Goal: Transaction & Acquisition: Purchase product/service

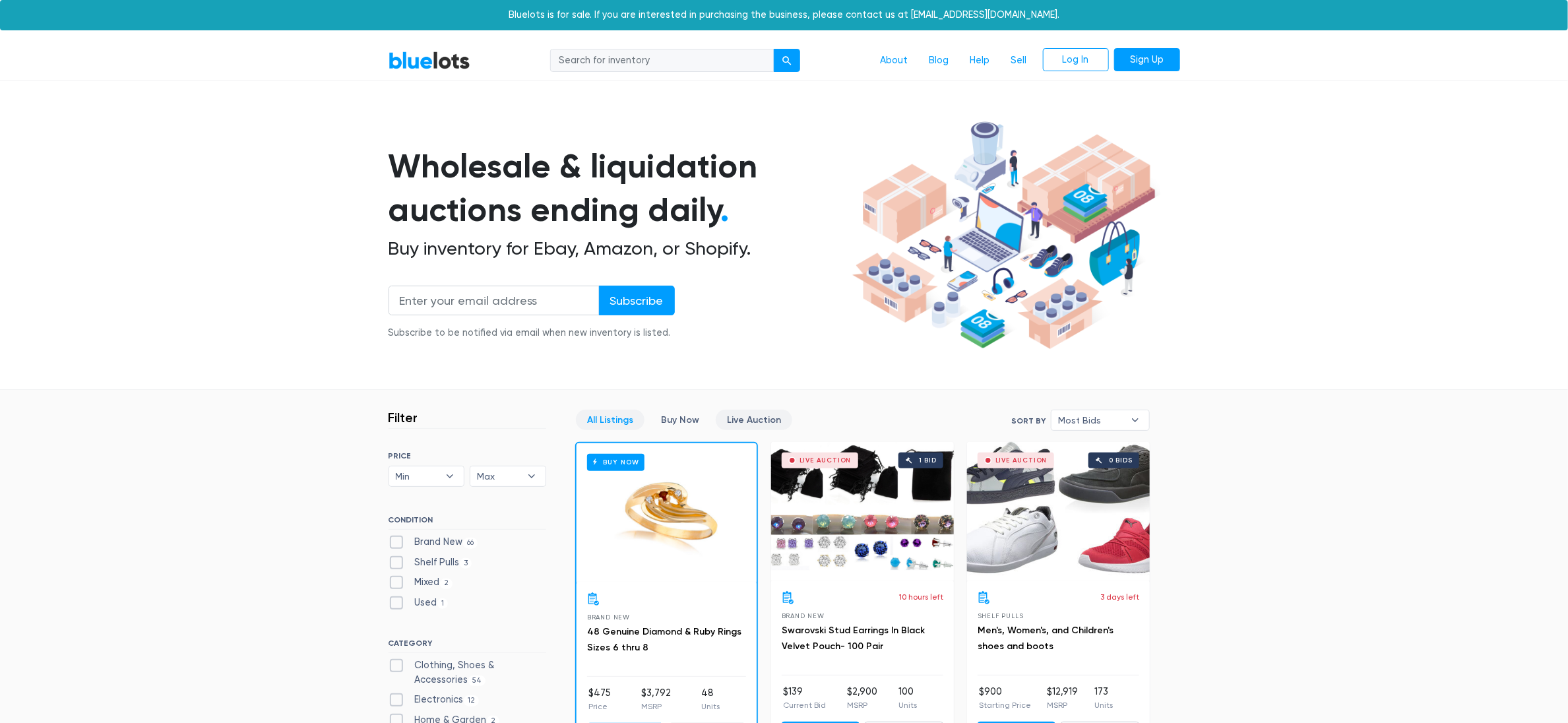
click at [748, 424] on link "Live Auction" at bounding box center [754, 420] width 77 height 21
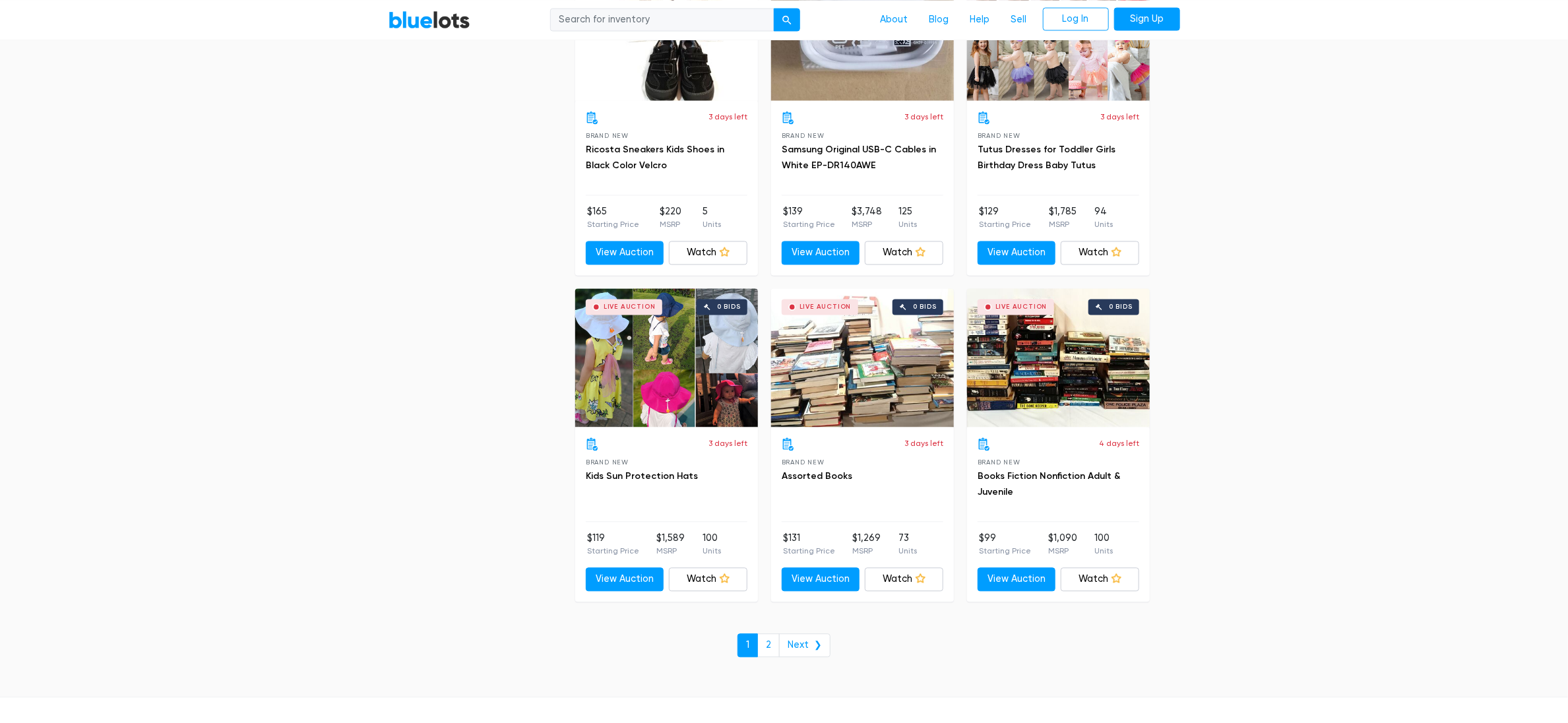
scroll to position [4926, 0]
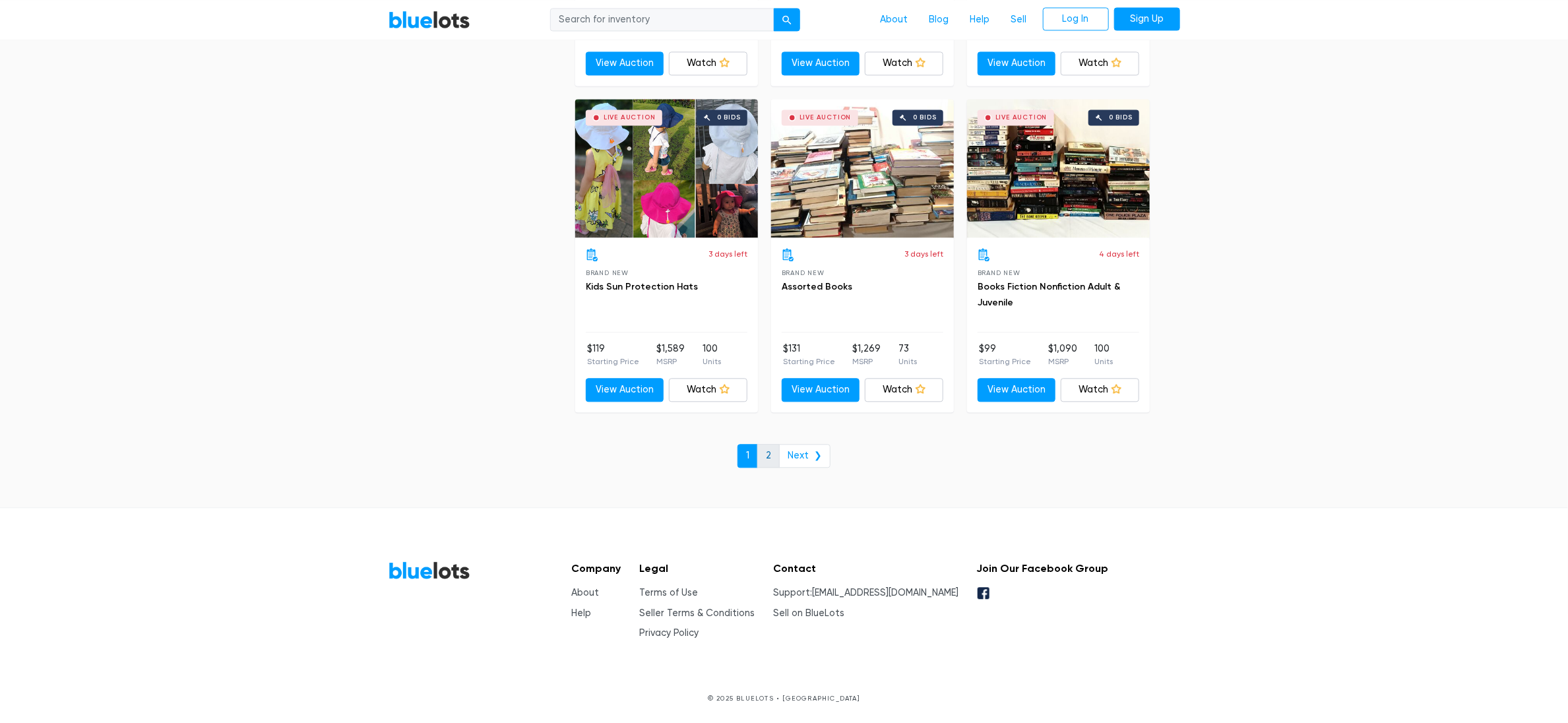
click at [771, 458] on link "2" at bounding box center [768, 456] width 22 height 24
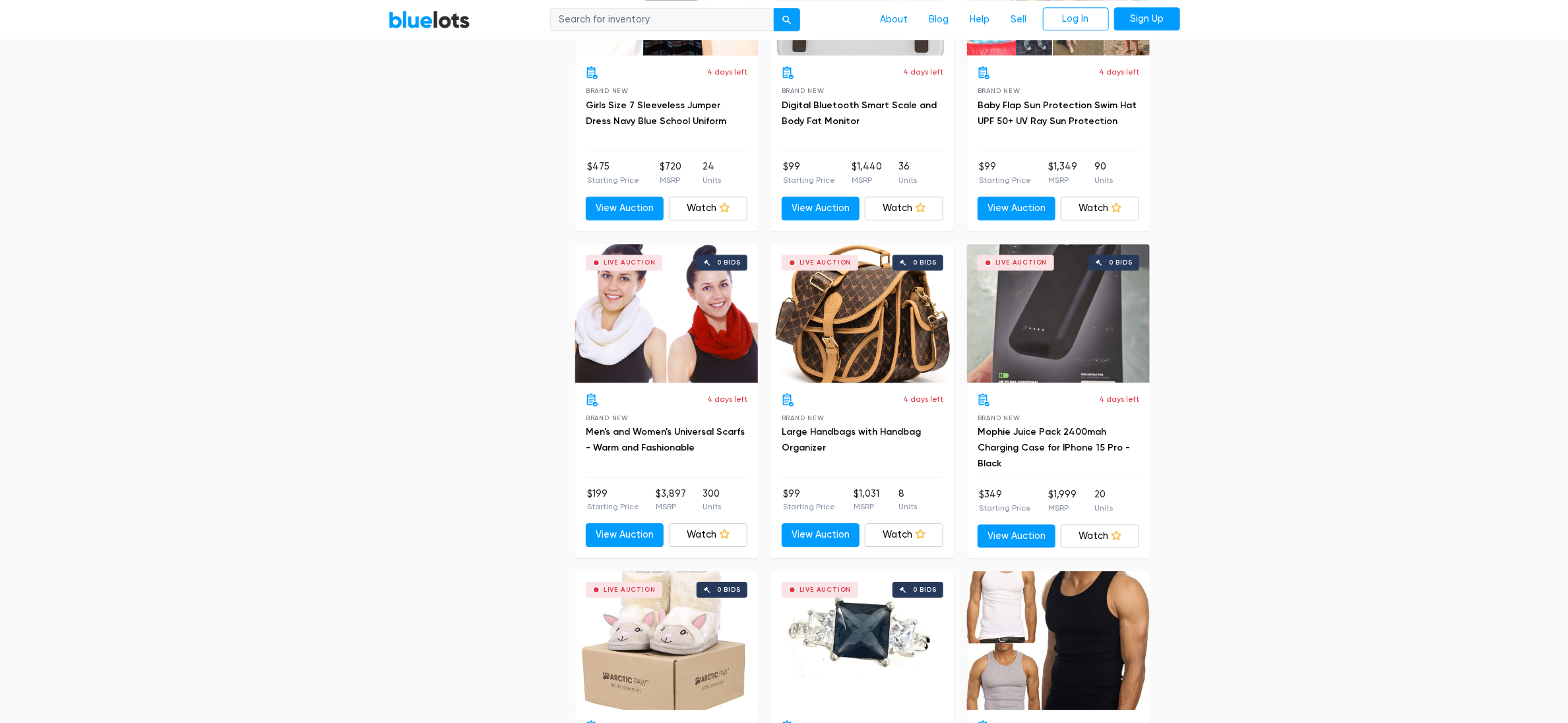
scroll to position [2655, 0]
